Goal: Find specific page/section: Find specific page/section

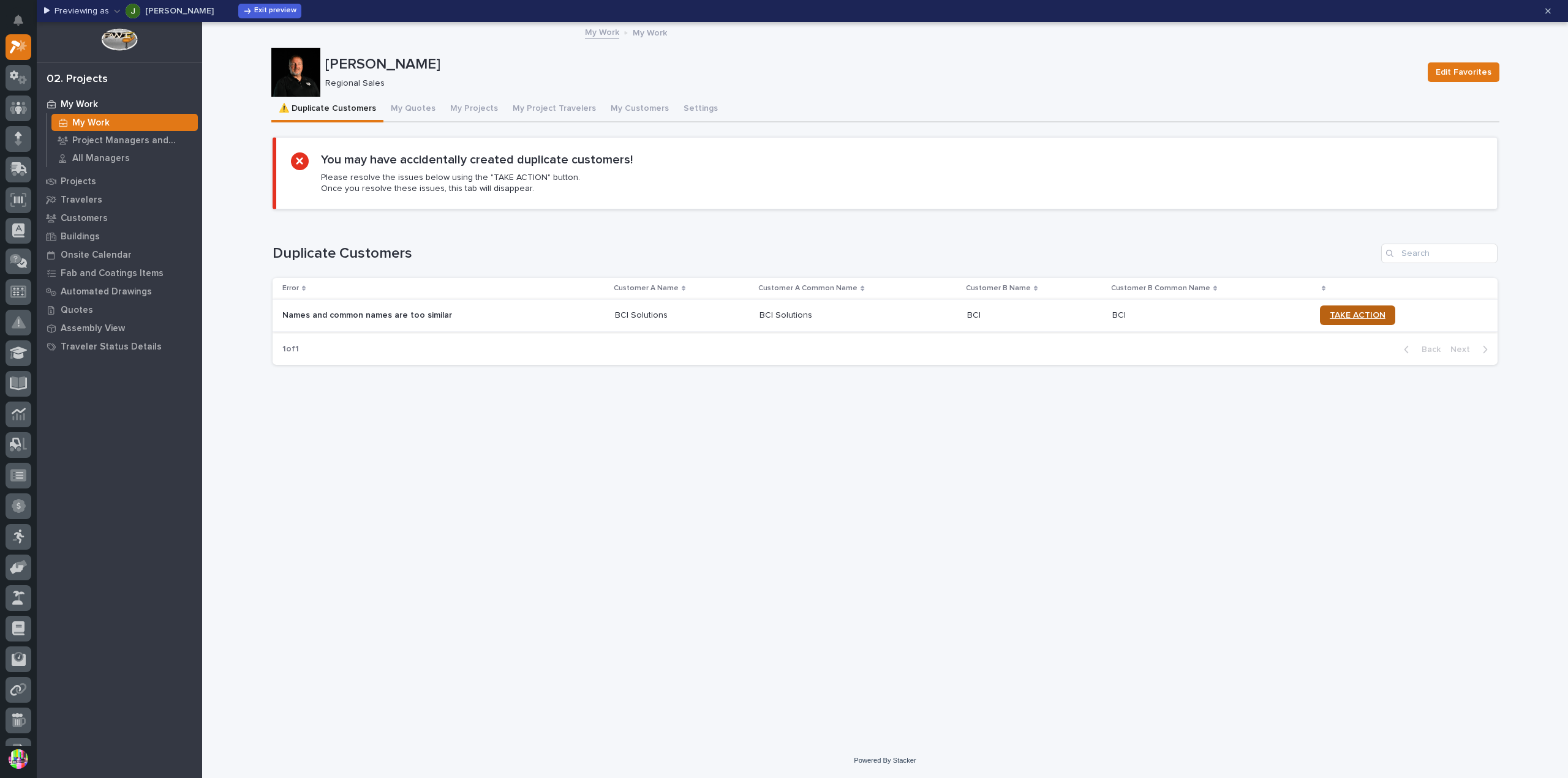
click at [1335, 315] on span "TAKE ACTION" at bounding box center [1358, 315] width 56 height 9
click at [86, 223] on p "Customers" at bounding box center [83, 218] width 47 height 11
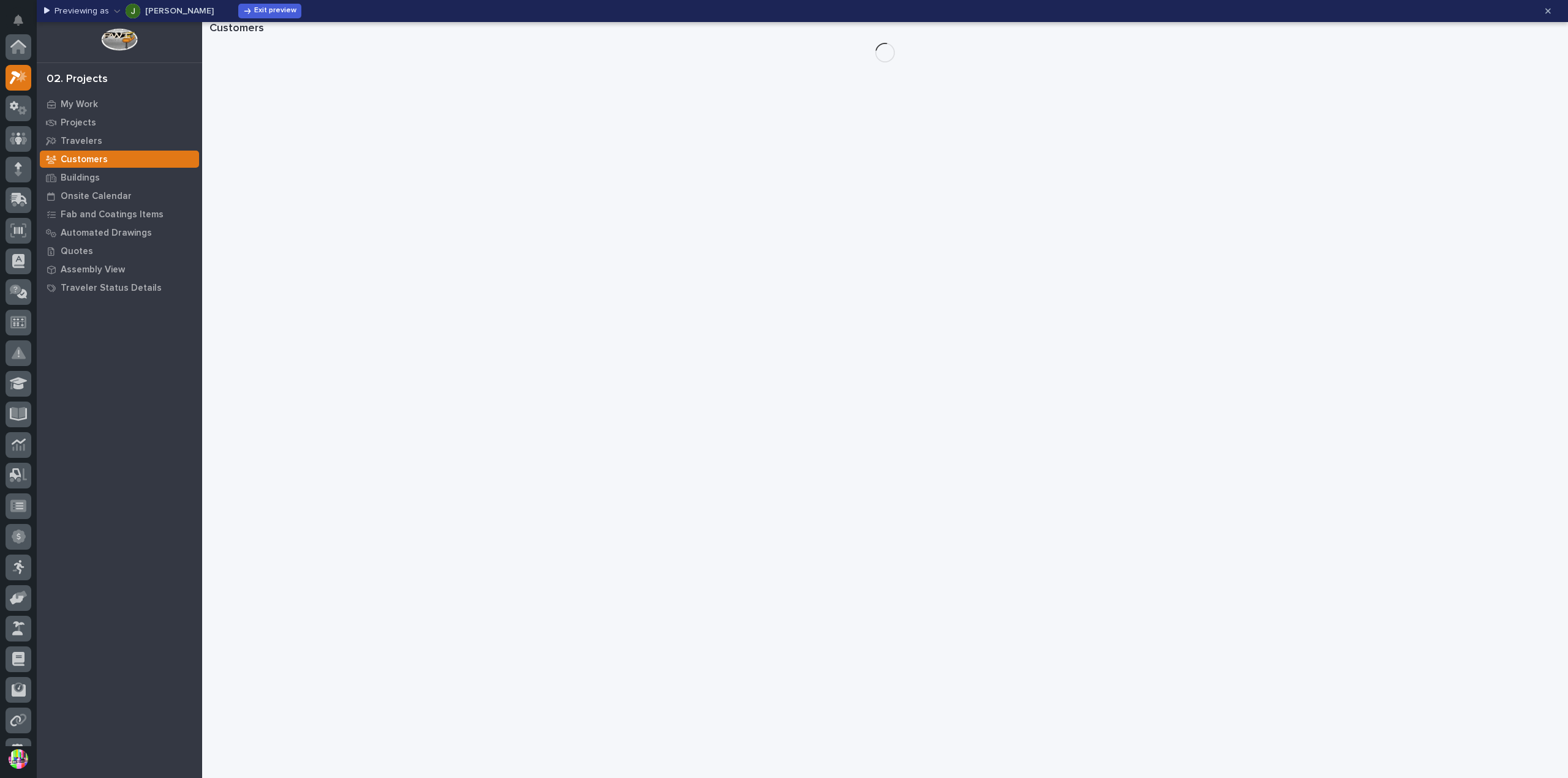
scroll to position [31, 0]
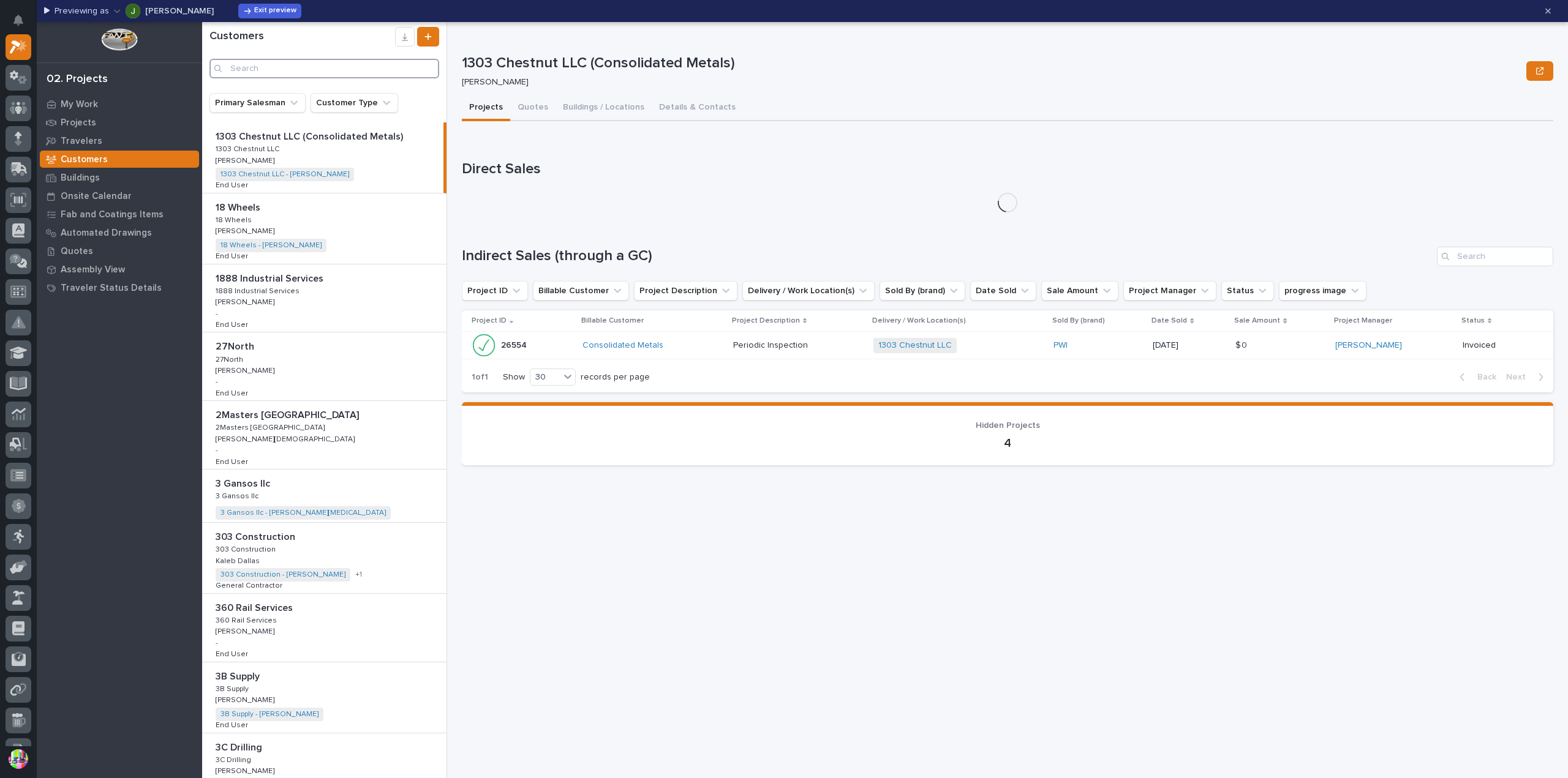
click at [301, 66] on input "Search" at bounding box center [324, 68] width 230 height 20
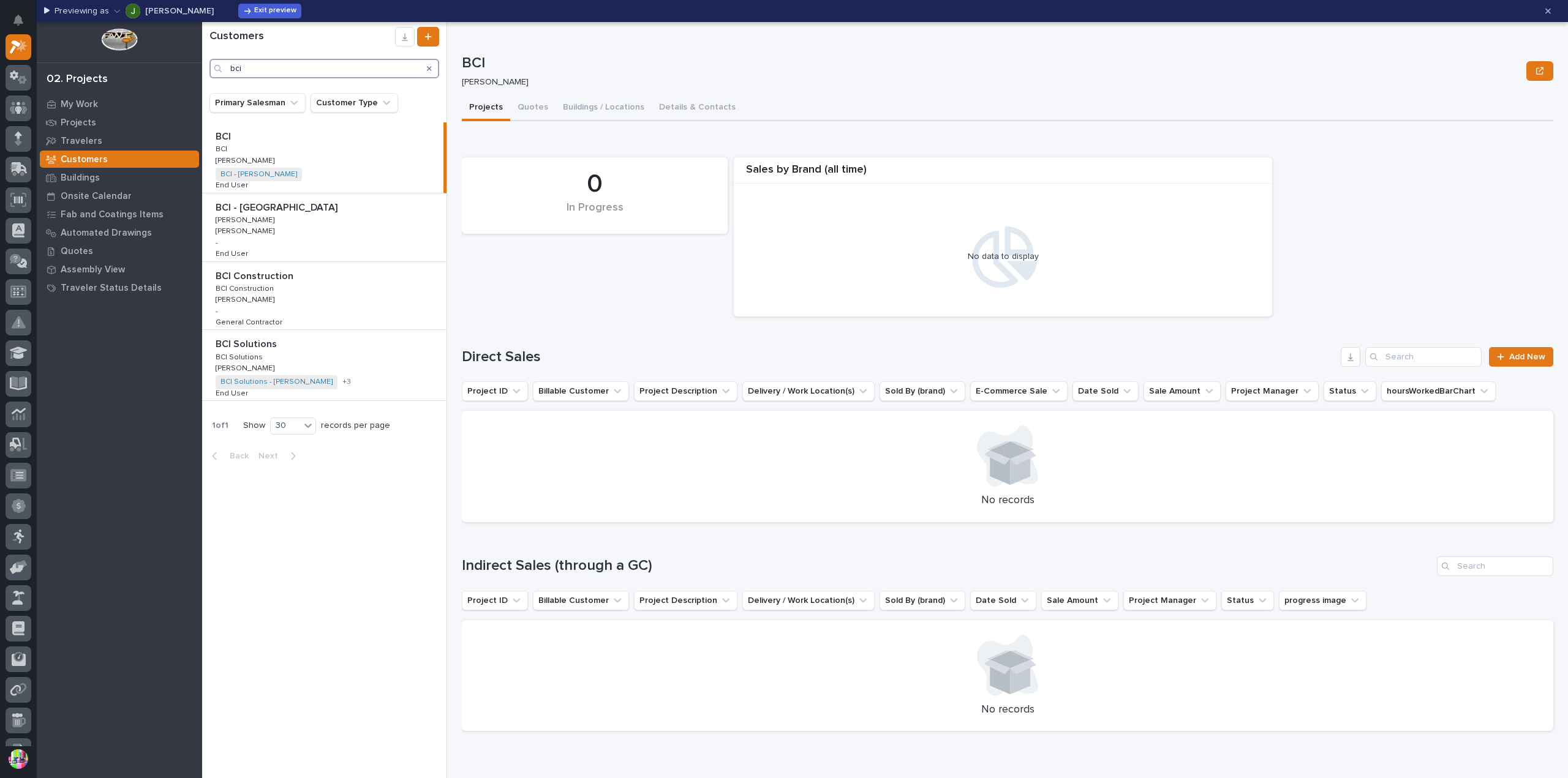
type input "bci"
click at [353, 157] on div "BCI BCI BCI BCI [PERSON_NAME] [PERSON_NAME] BCI - [PERSON_NAME] + 0 End User En…" at bounding box center [323, 157] width 242 height 71
click at [224, 135] on p "BCI" at bounding box center [224, 135] width 18 height 14
click at [530, 112] on button "Quotes" at bounding box center [533, 108] width 45 height 26
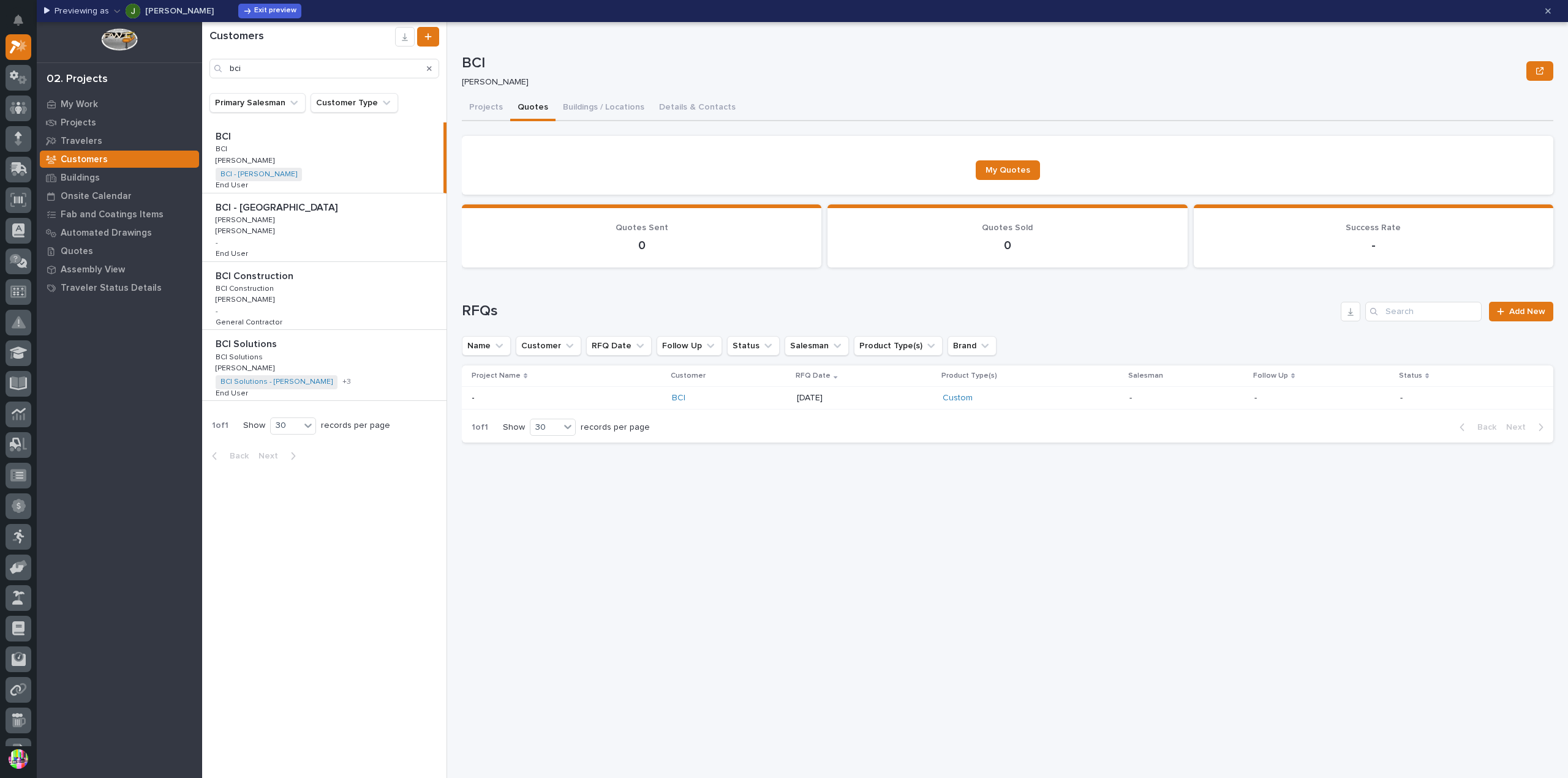
click at [622, 395] on p at bounding box center [567, 398] width 191 height 10
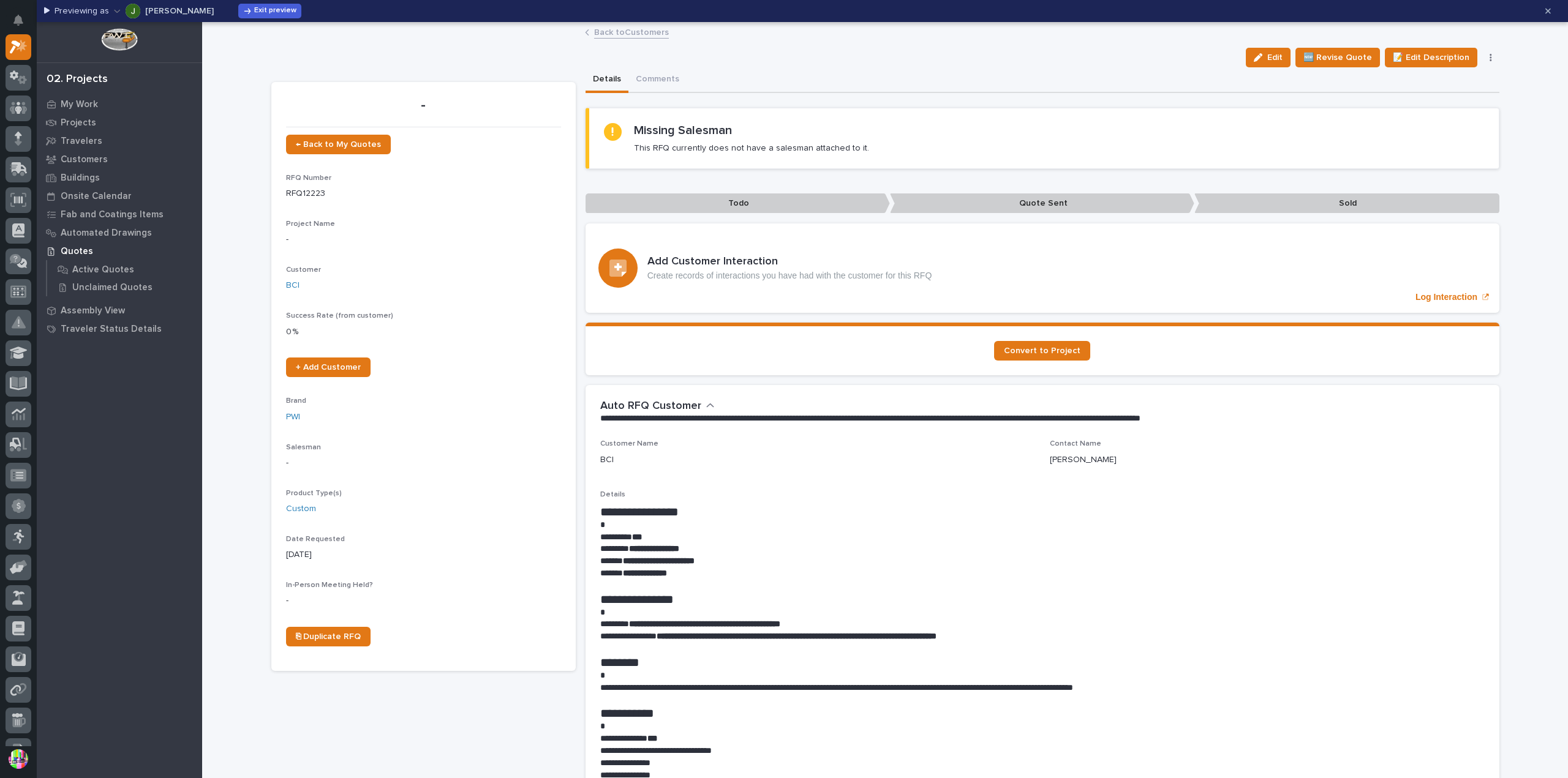
scroll to position [184, 0]
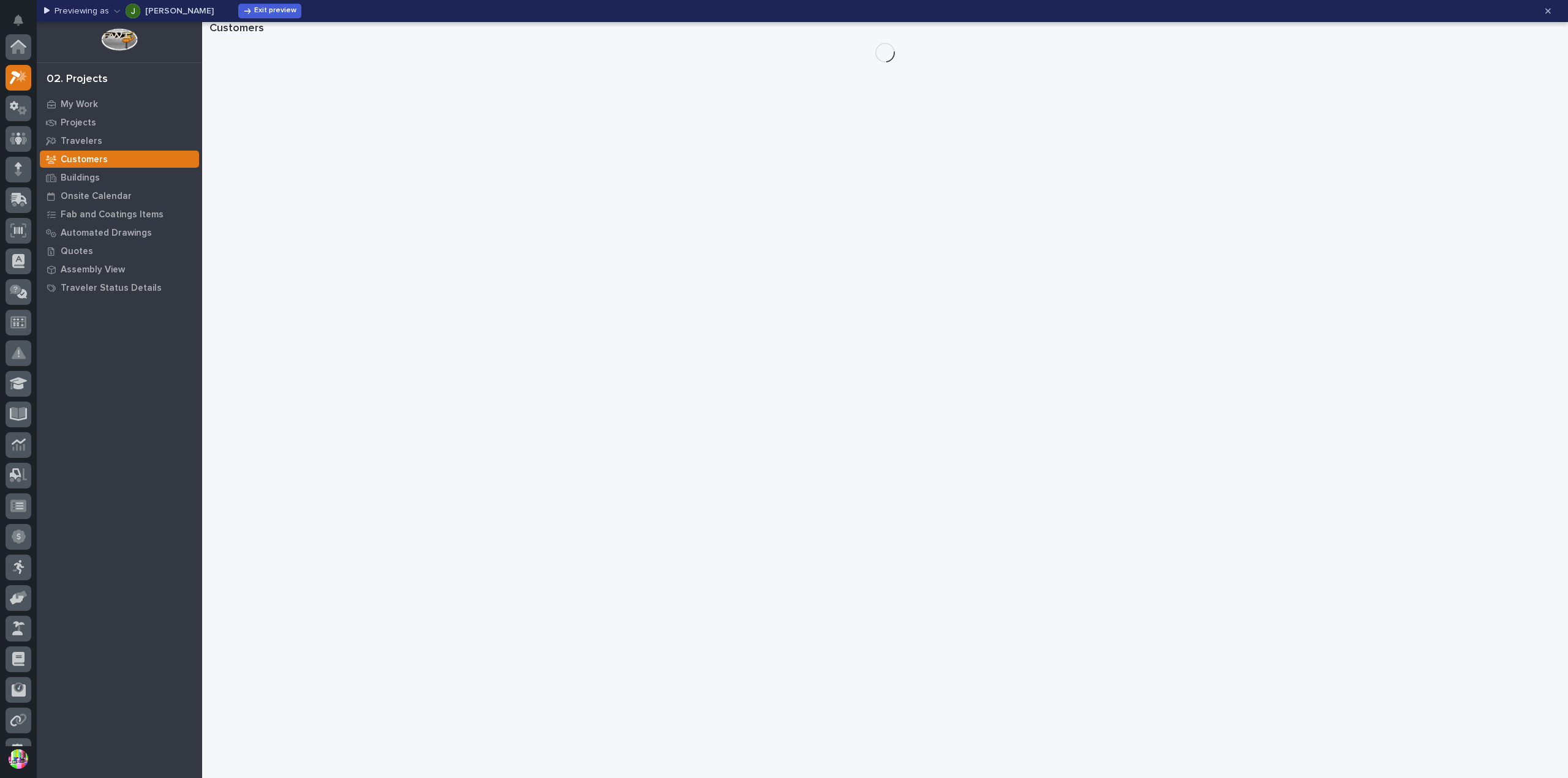
scroll to position [33, 0]
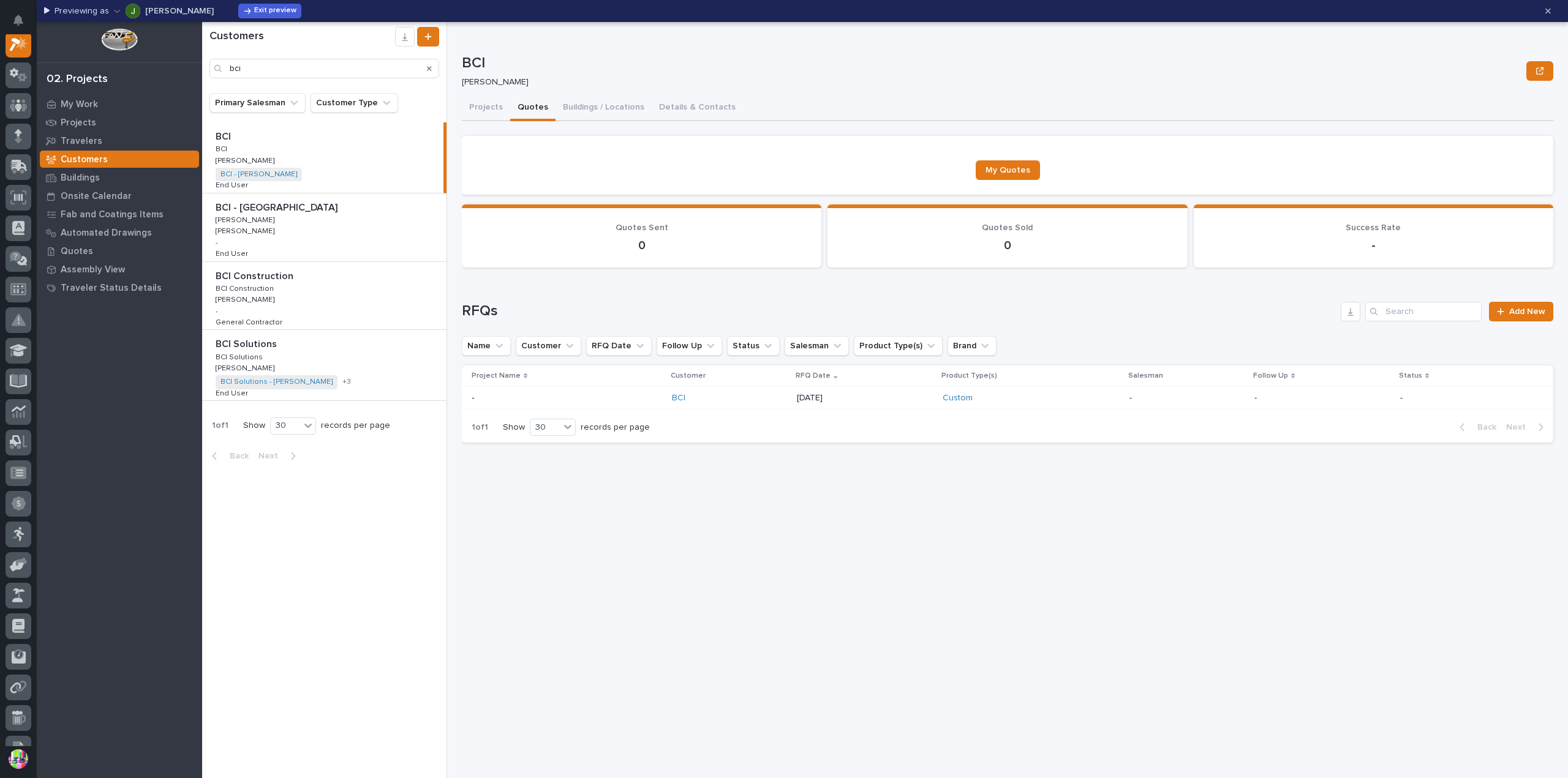
click at [276, 339] on p "BCI Solutions" at bounding box center [247, 343] width 64 height 14
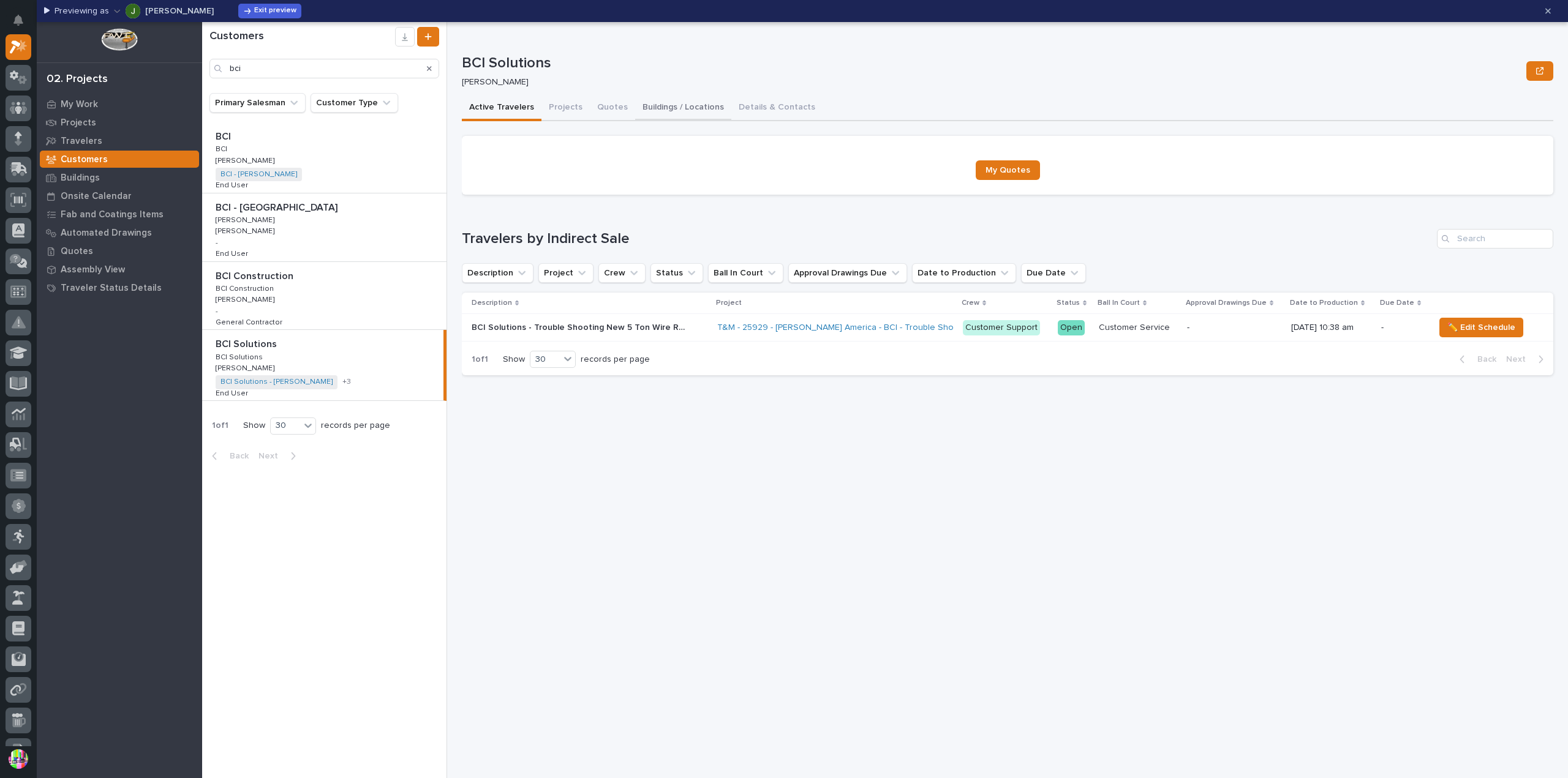
click at [661, 104] on button "Buildings / Locations" at bounding box center [682, 108] width 96 height 26
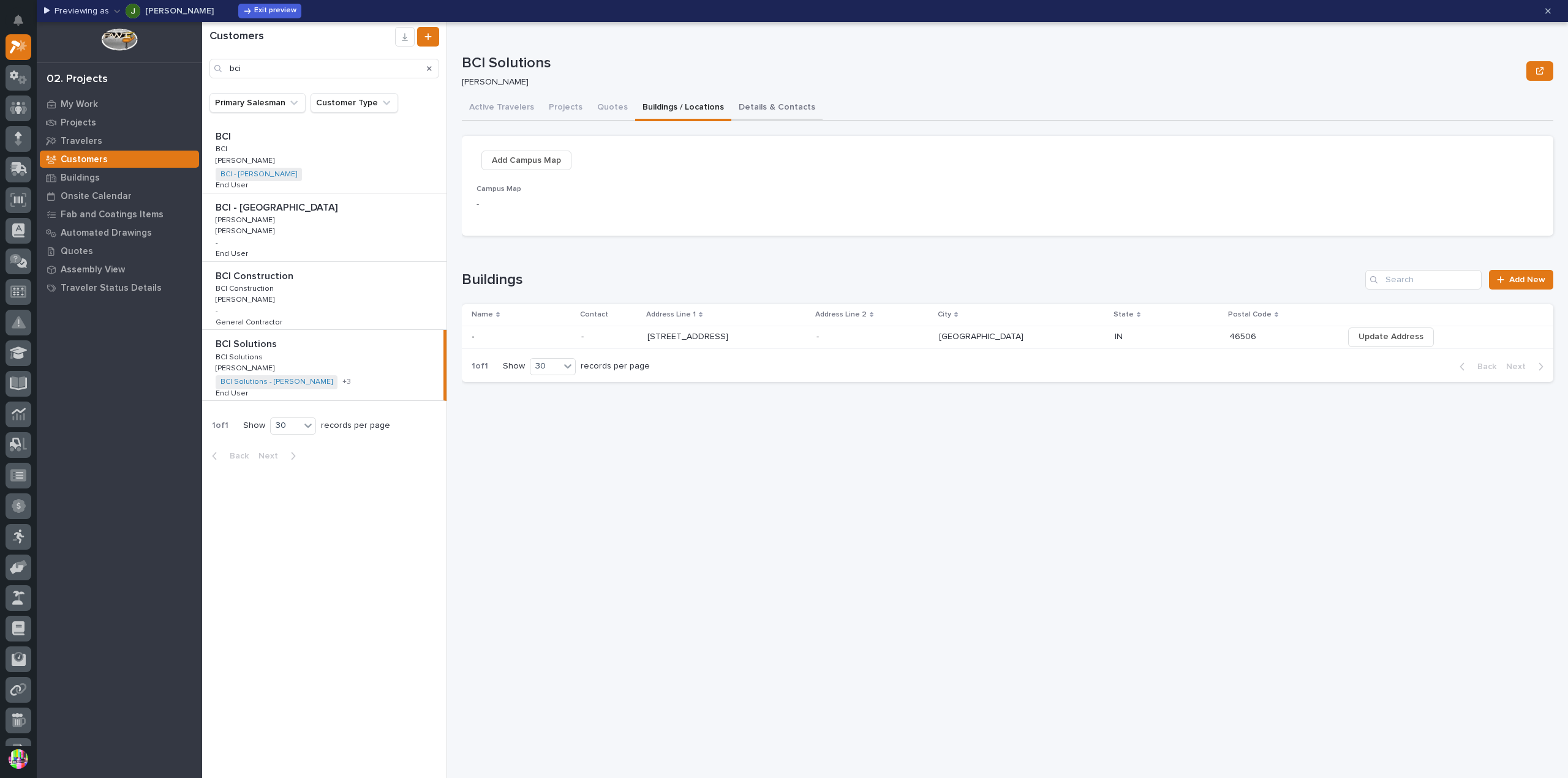
click at [752, 101] on button "Details & Contacts" at bounding box center [776, 108] width 91 height 26
